Goal: Task Accomplishment & Management: Manage account settings

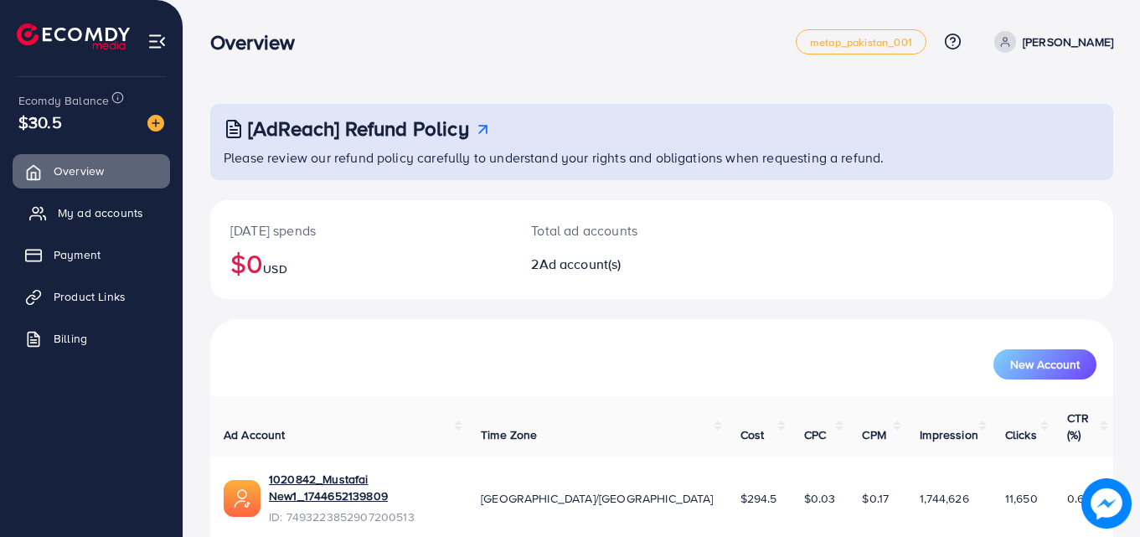
click at [153, 204] on link "My ad accounts" at bounding box center [91, 212] width 157 height 33
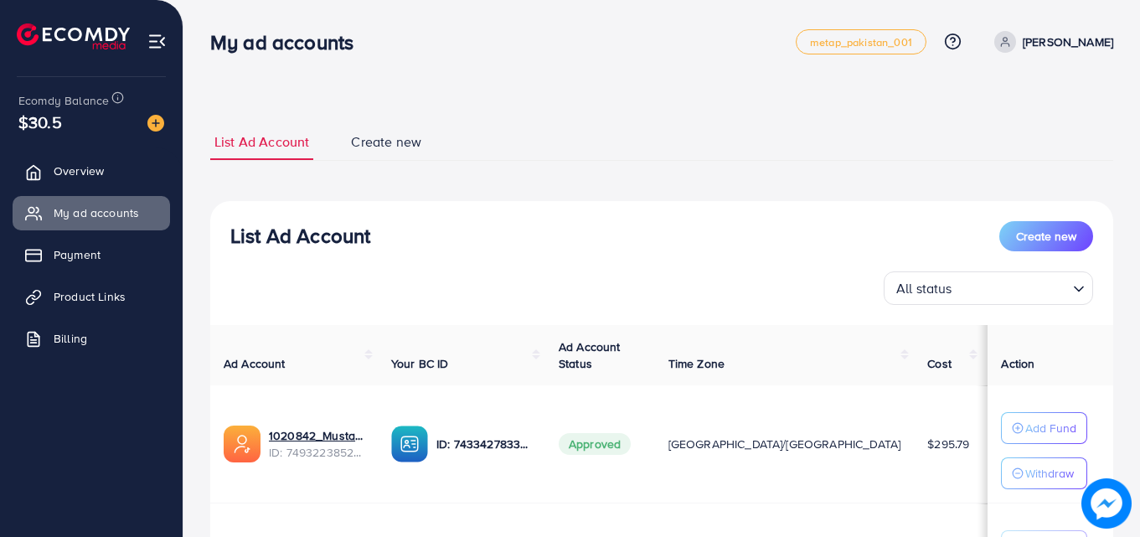
scroll to position [84, 0]
